Goal: Transaction & Acquisition: Purchase product/service

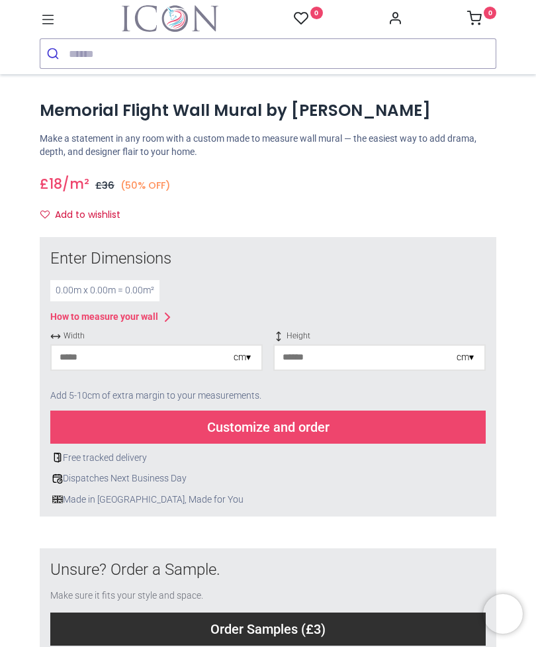
scroll to position [382, 0]
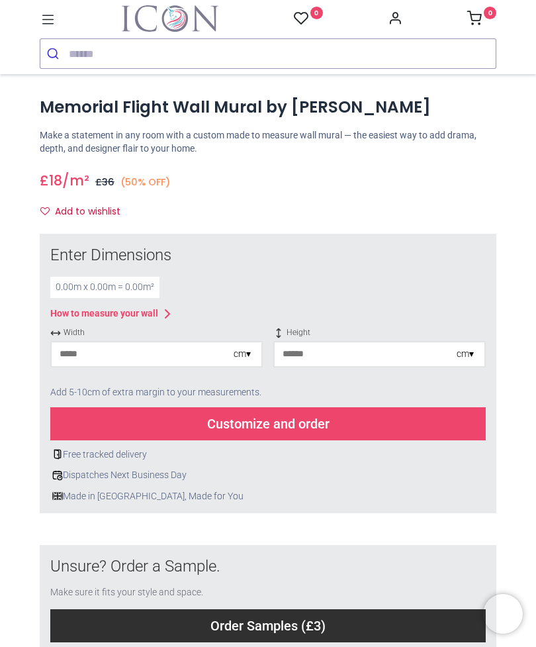
click at [90, 353] on input "number" at bounding box center [143, 354] width 182 height 24
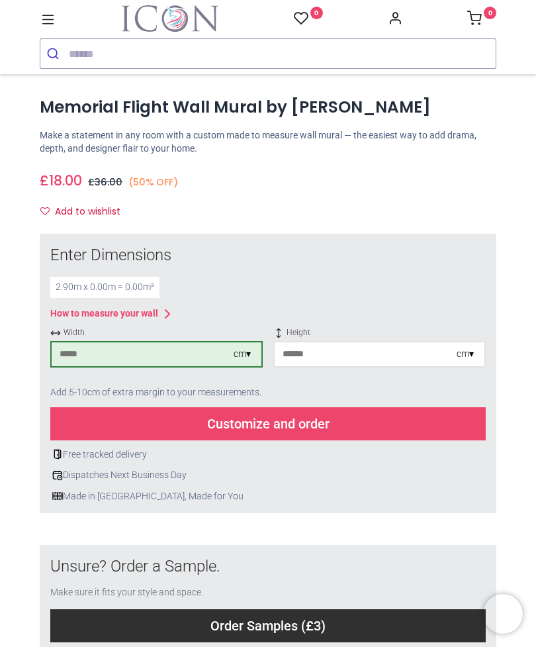
type input "***"
click at [391, 353] on input "number" at bounding box center [366, 354] width 182 height 24
type input "***"
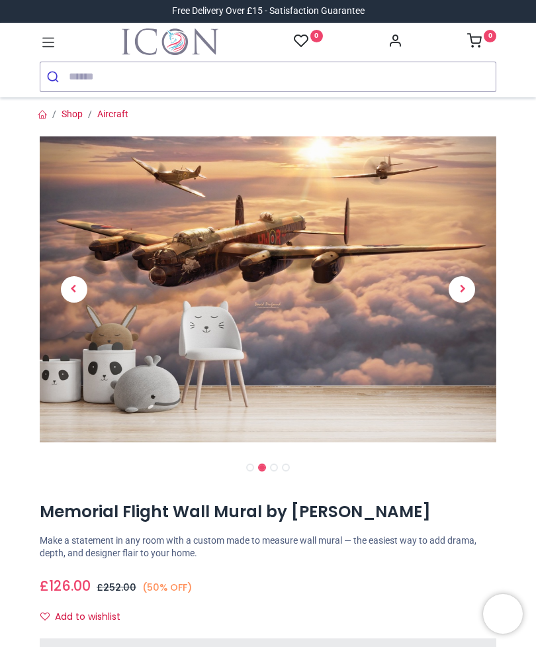
scroll to position [0, 0]
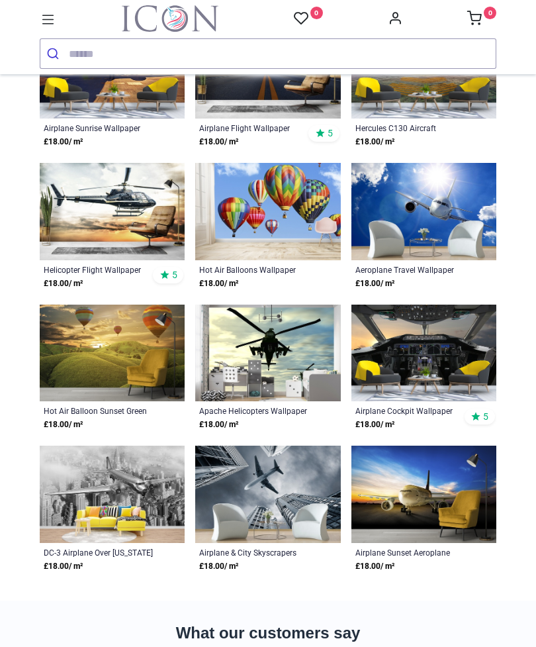
scroll to position [406, 0]
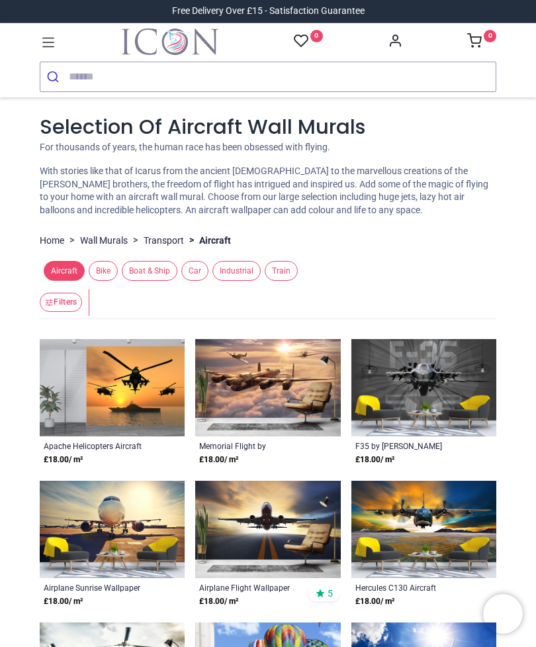
click at [169, 234] on link "Transport" at bounding box center [164, 240] width 40 height 13
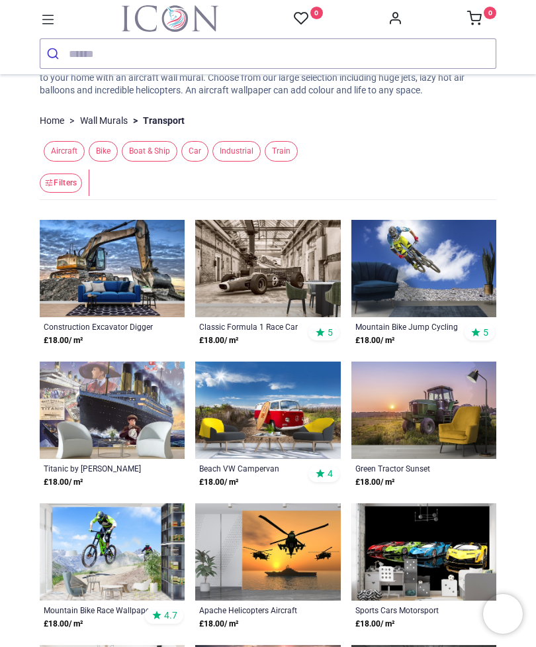
scroll to position [83, 0]
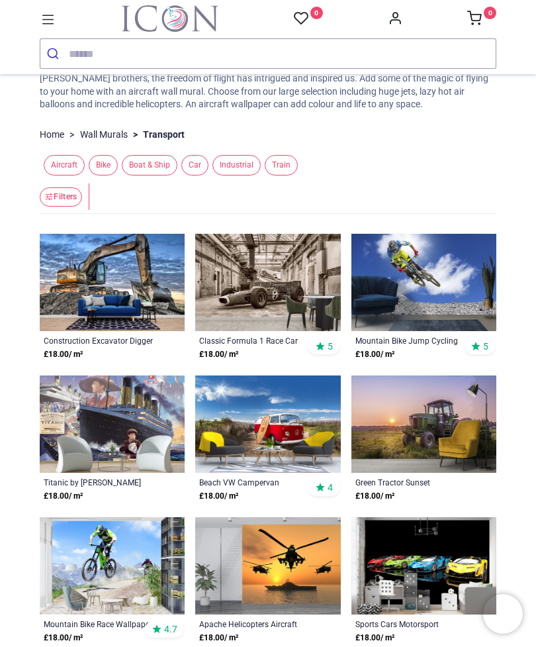
click at [99, 134] on link "Wall Murals" at bounding box center [104, 134] width 48 height 13
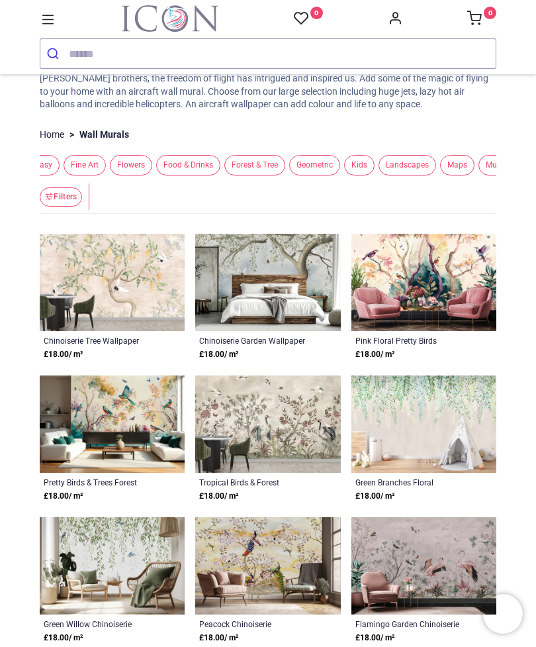
scroll to position [0, 334]
click at [439, 165] on span "Landscapes" at bounding box center [411, 165] width 58 height 21
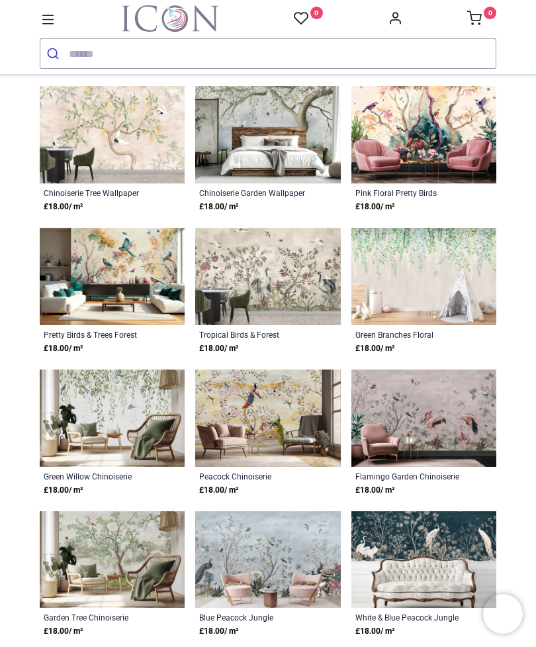
scroll to position [187, 0]
